Goal: Information Seeking & Learning: Check status

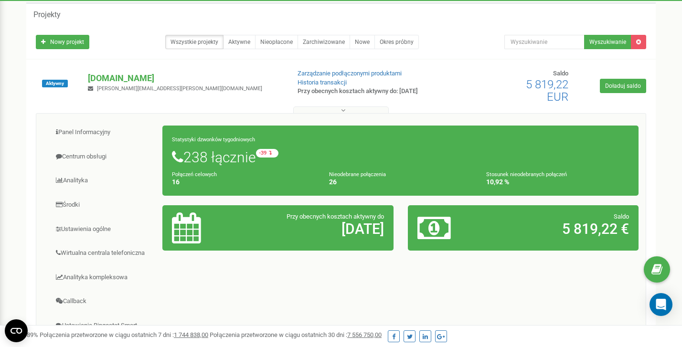
scroll to position [70, 0]
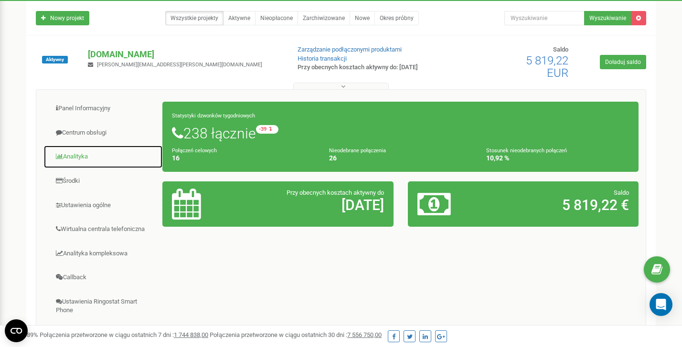
click at [74, 155] on link "Analityka" at bounding box center [102, 156] width 119 height 23
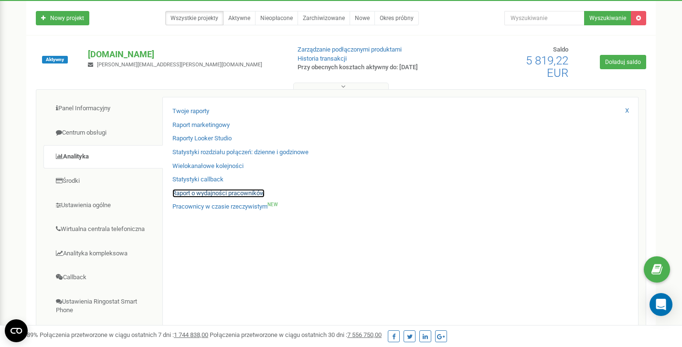
click at [216, 192] on link "Raport o wydajności pracowników" at bounding box center [218, 193] width 92 height 9
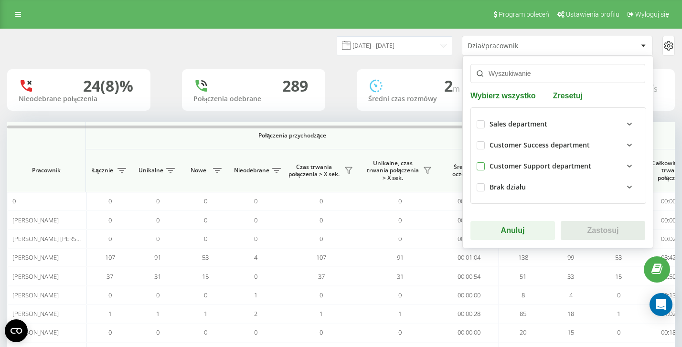
click at [480, 162] on label at bounding box center [480, 162] width 8 height 0
checkbox input "true"
click at [596, 233] on button "Zastosuj" at bounding box center [603, 230] width 85 height 19
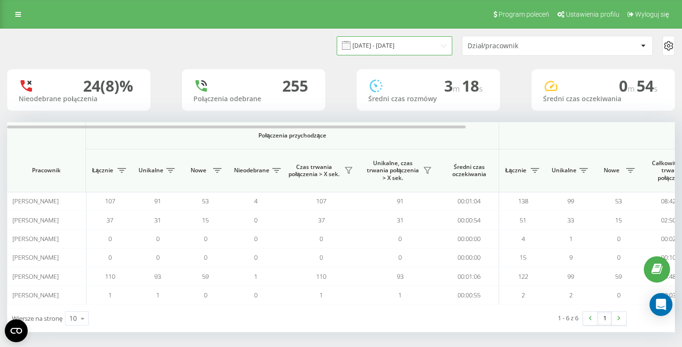
click at [389, 44] on input "[DATE] - [DATE]" at bounding box center [395, 45] width 116 height 19
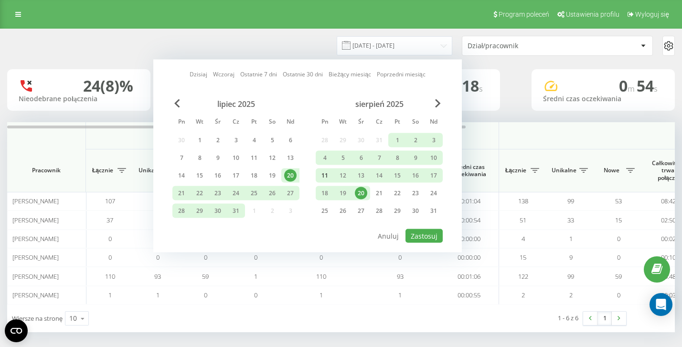
click at [324, 178] on div "11" at bounding box center [324, 175] width 12 height 12
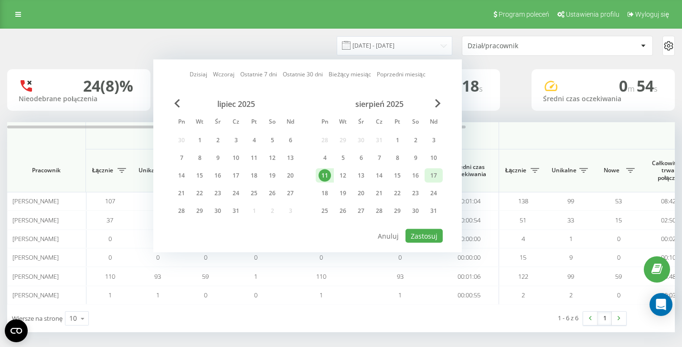
click at [432, 176] on div "17" at bounding box center [433, 175] width 12 height 12
click at [420, 234] on button "Zastosuj" at bounding box center [423, 236] width 37 height 14
type input "[DATE] - [DATE]"
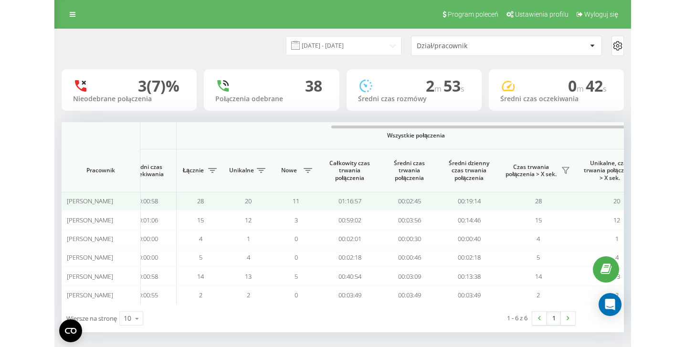
scroll to position [0, 409]
